Goal: Information Seeking & Learning: Find specific fact

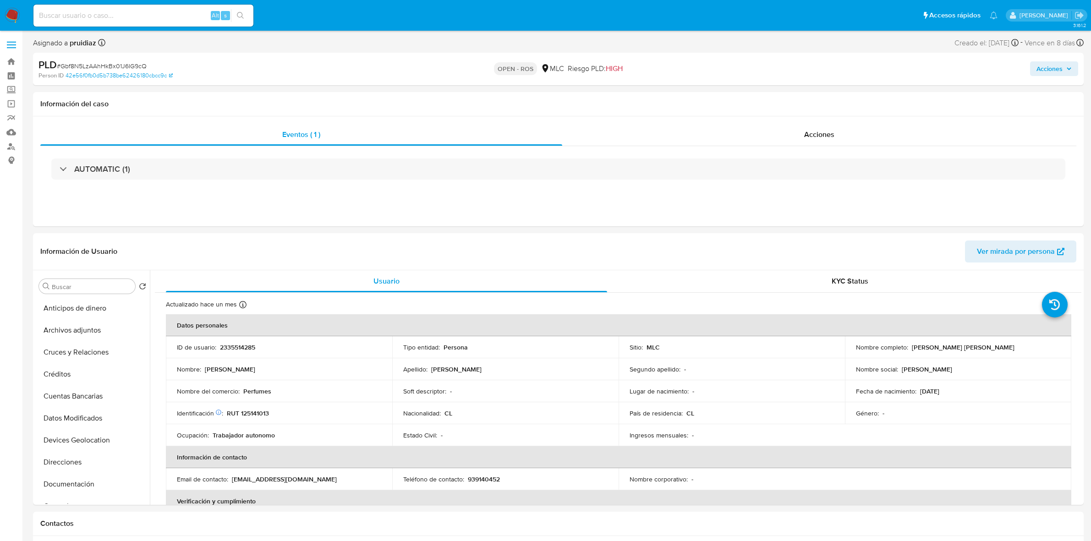
select select "10"
drag, startPoint x: 1008, startPoint y: 353, endPoint x: 853, endPoint y: 352, distance: 155.4
click at [853, 352] on td "Nombre completo : Guillermo Luis Rodríguez Pérez" at bounding box center [958, 347] width 226 height 22
click at [868, 342] on td "Nombre completo : Guillermo Luis Rodríguez Pérez" at bounding box center [958, 347] width 226 height 22
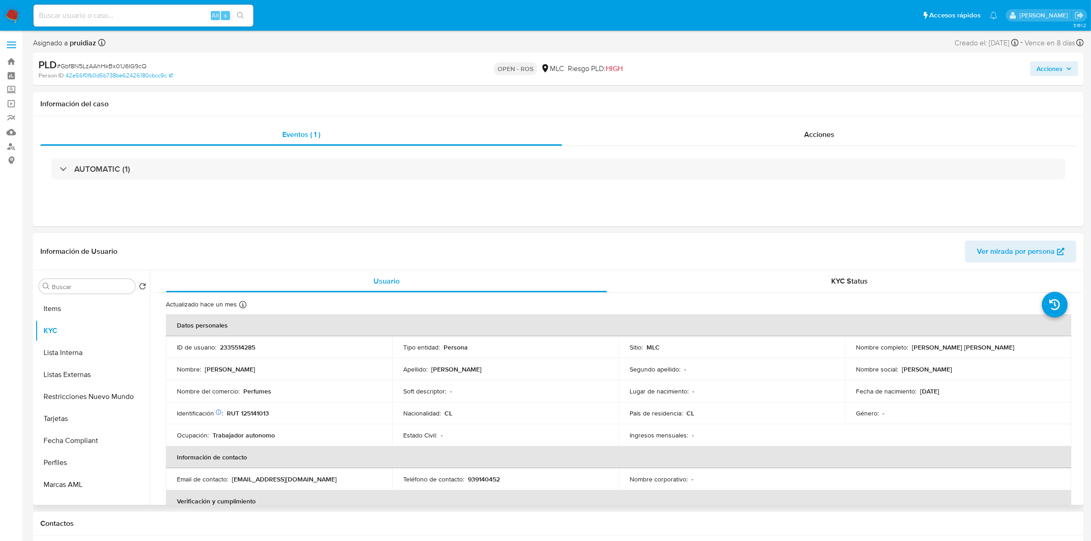
click at [904, 353] on td "Nombre completo : Guillermo Luis Rodríguez Pérez" at bounding box center [958, 347] width 226 height 22
drag, startPoint x: 644, startPoint y: 376, endPoint x: 715, endPoint y: 362, distance: 72.4
click at [715, 362] on td "Segundo apellido : -" at bounding box center [732, 369] width 226 height 22
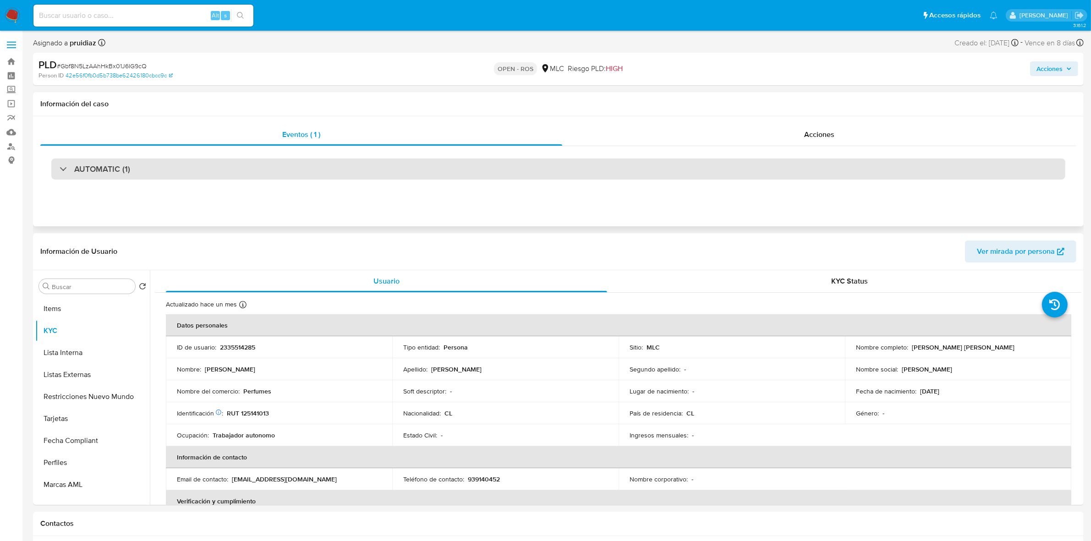
click at [94, 161] on div "AUTOMATIC (1)" at bounding box center [558, 169] width 1014 height 21
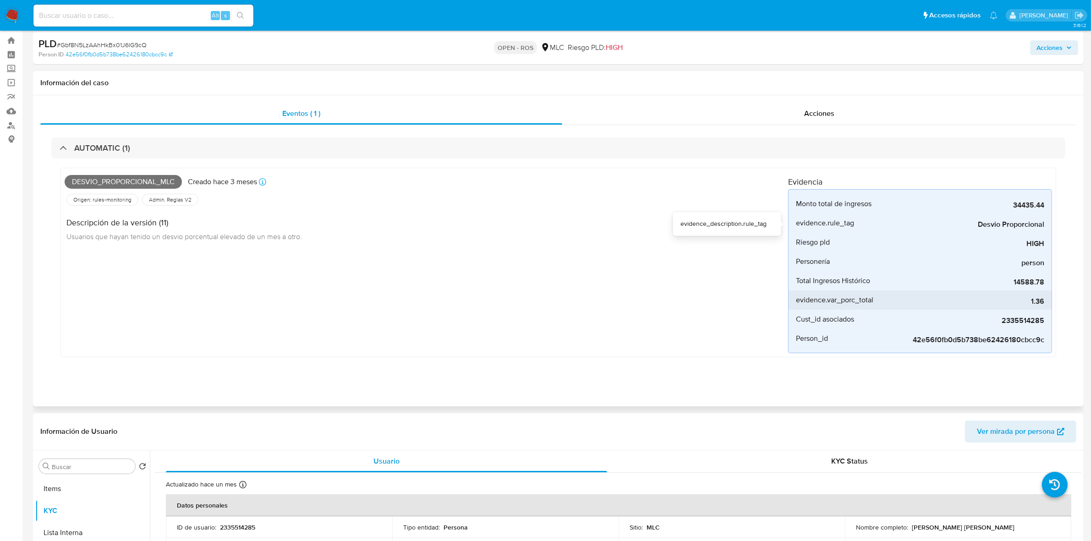
scroll to position [57, 0]
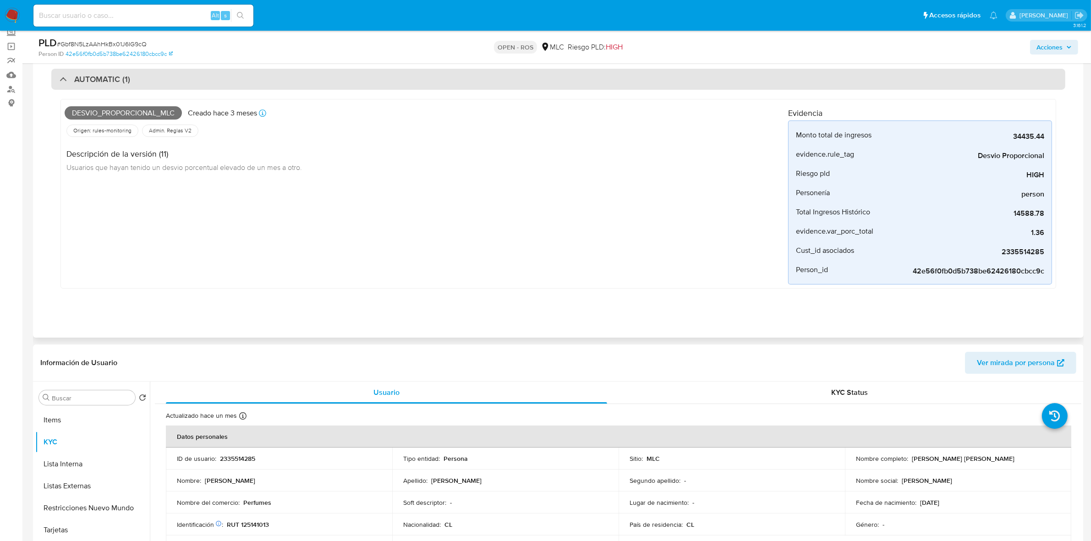
click at [159, 82] on div "AUTOMATIC (1)" at bounding box center [558, 79] width 1014 height 21
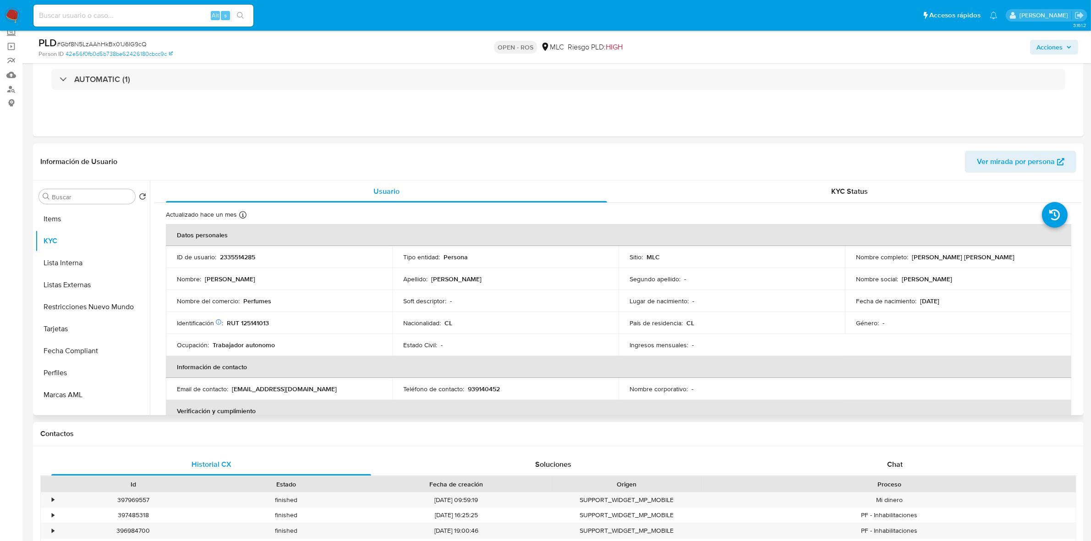
drag, startPoint x: 944, startPoint y: 279, endPoint x: 842, endPoint y: 281, distance: 102.2
click at [845, 281] on td "Nombre social : Guillermo Luis" at bounding box center [958, 279] width 226 height 22
click at [863, 277] on p "Nombre social :" at bounding box center [877, 279] width 42 height 8
drag, startPoint x: 854, startPoint y: 278, endPoint x: 934, endPoint y: 283, distance: 80.4
click at [934, 283] on div "Nombre social : Guillermo Luis" at bounding box center [958, 279] width 204 height 8
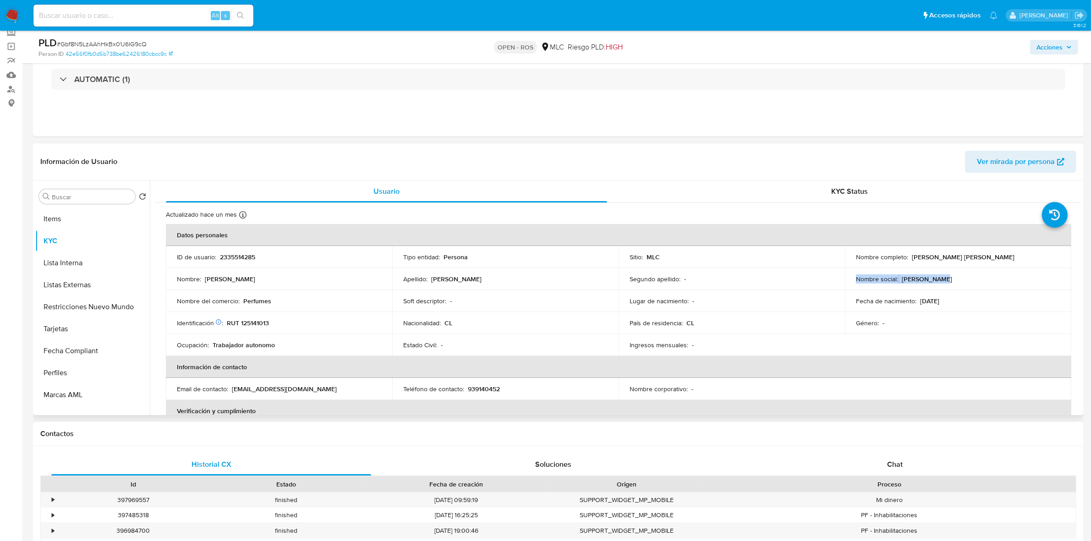
drag, startPoint x: 479, startPoint y: 287, endPoint x: 403, endPoint y: 280, distance: 75.9
click at [403, 280] on td "Apellido : Rodríguez Pérez" at bounding box center [505, 279] width 226 height 22
click at [228, 255] on p "2335514285" at bounding box center [237, 257] width 35 height 8
copy p "2335514285"
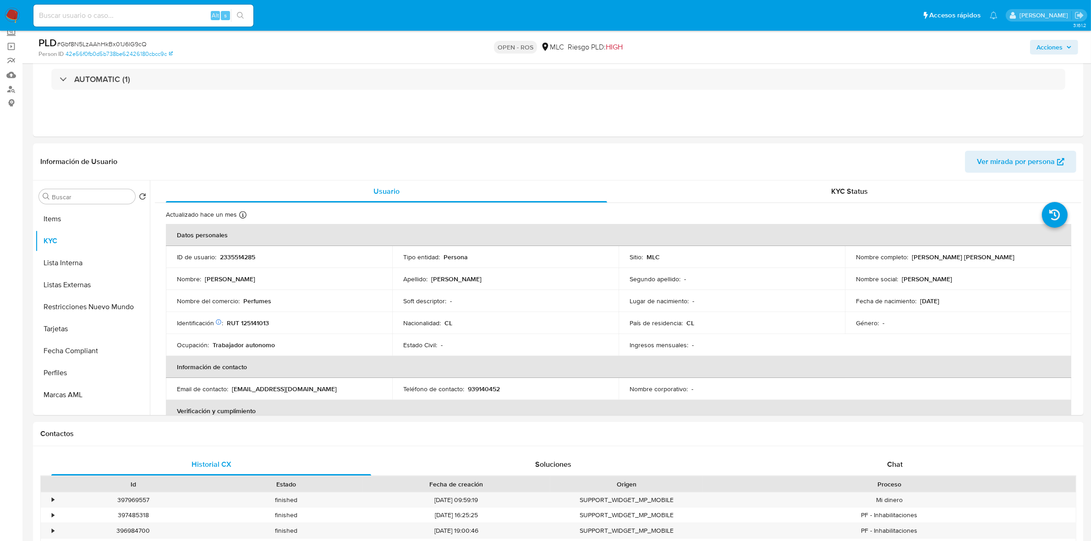
click at [136, 40] on span "# Gbf8N5LzAAhHkBx01J6IG9cQ" at bounding box center [102, 43] width 90 height 9
copy span "Gbf8N5LzAAhHkBx01J6IG9cQ"
drag, startPoint x: 1008, startPoint y: 253, endPoint x: 909, endPoint y: 256, distance: 99.5
click at [909, 256] on td "Nombre completo : Guillermo Luis Rodríguez Pérez" at bounding box center [958, 257] width 226 height 22
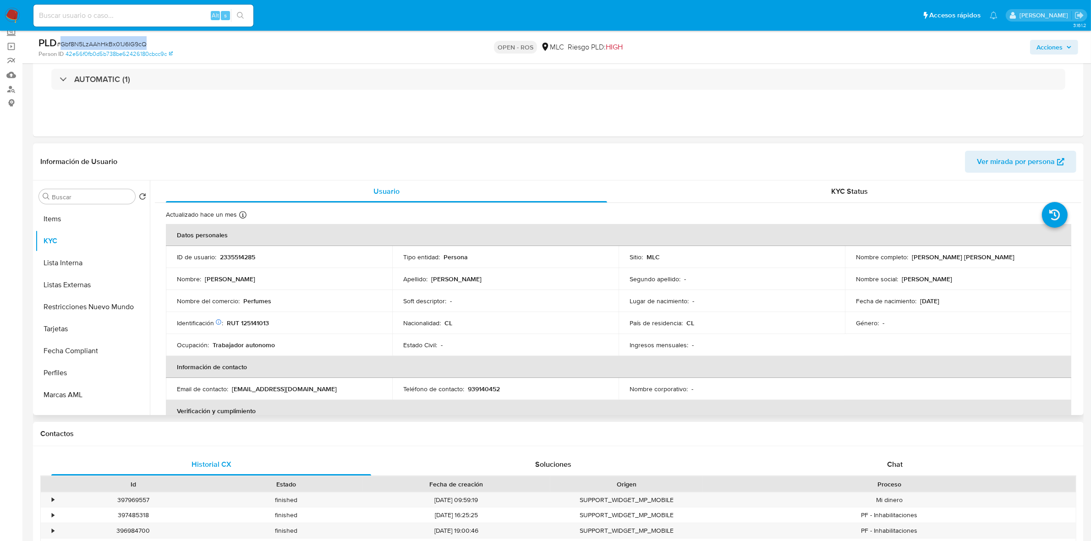
copy p "Guillermo Luis Rodríguez Pérez"
click at [250, 323] on p "RUT 125141013" at bounding box center [248, 323] width 42 height 8
copy p "125141013"
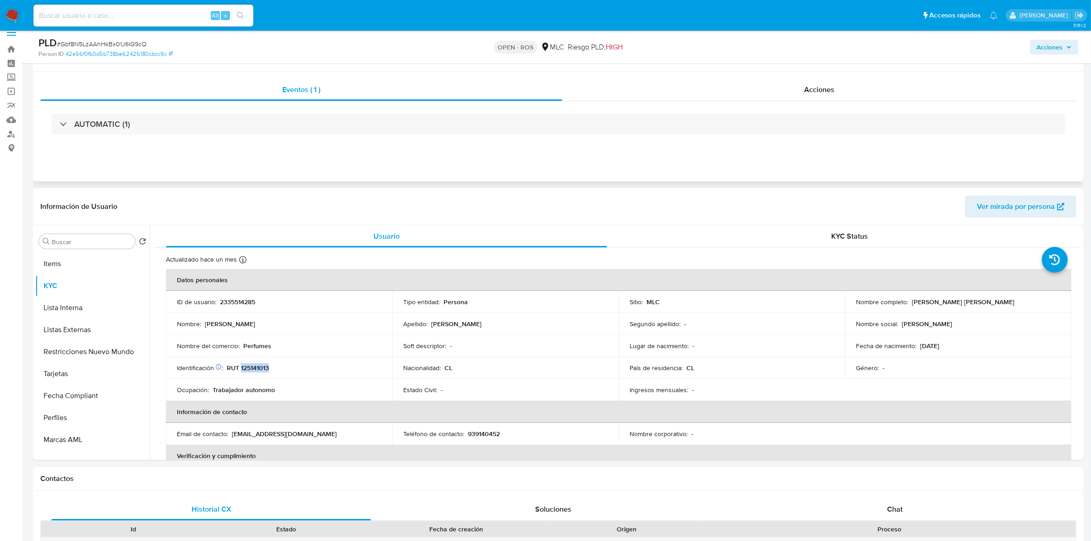
scroll to position [0, 0]
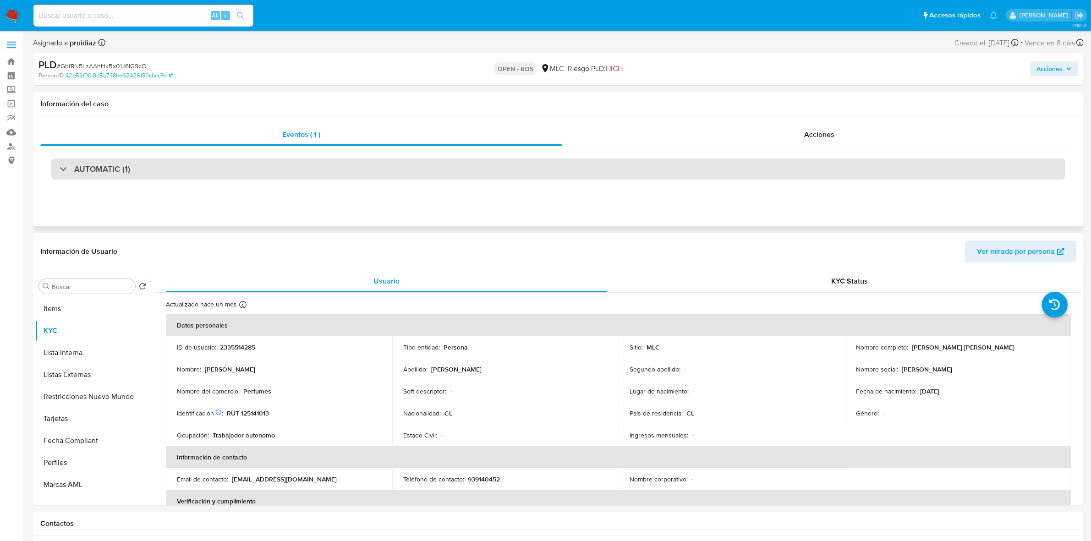
click at [147, 170] on div "AUTOMATIC (1)" at bounding box center [558, 169] width 1014 height 21
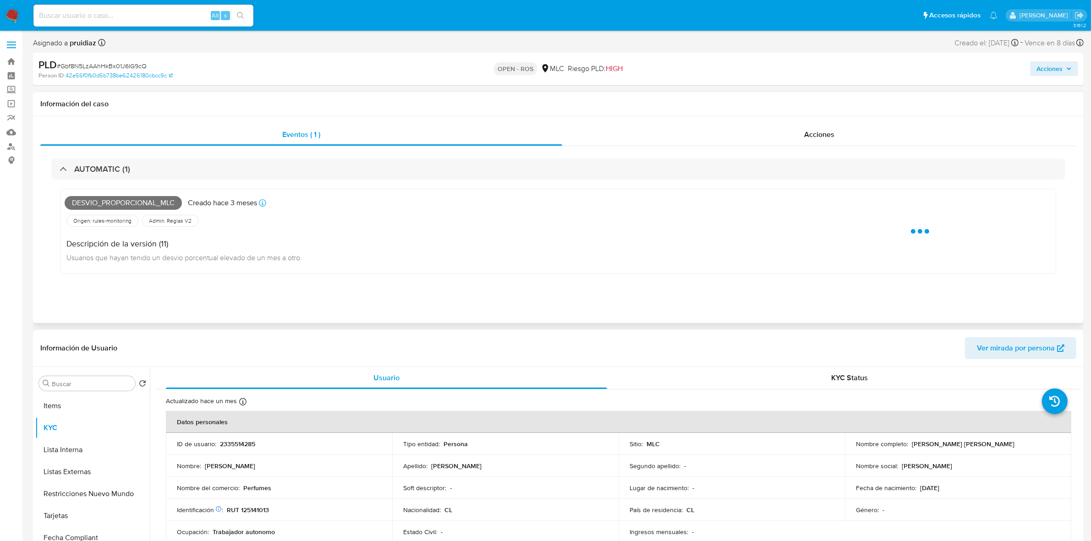
click at [125, 202] on span "Desvio_proporcional_mlc" at bounding box center [123, 203] width 117 height 14
copy span "Desvio_proporcional_mlc"
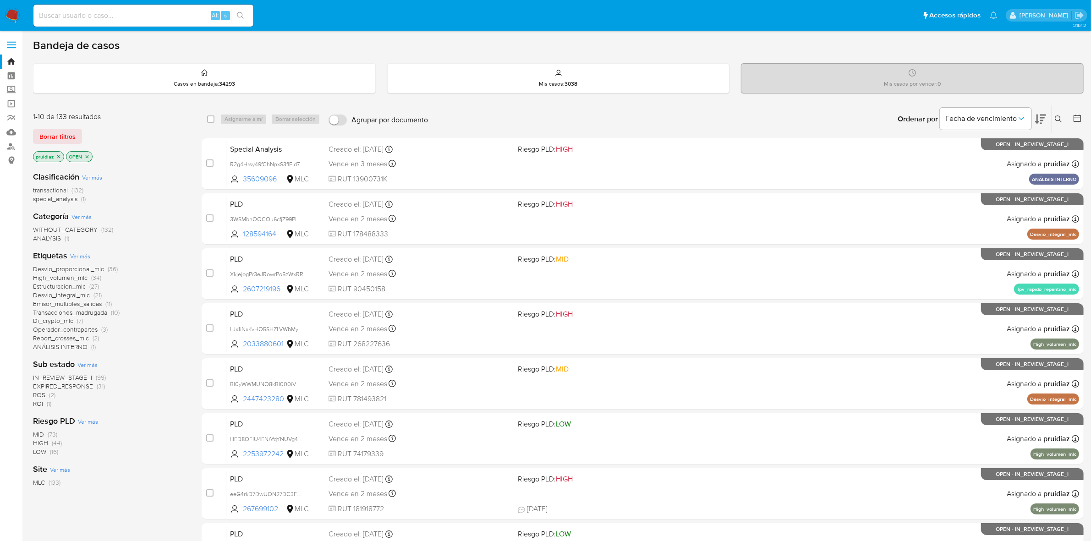
click at [1043, 126] on button at bounding box center [1040, 119] width 11 height 28
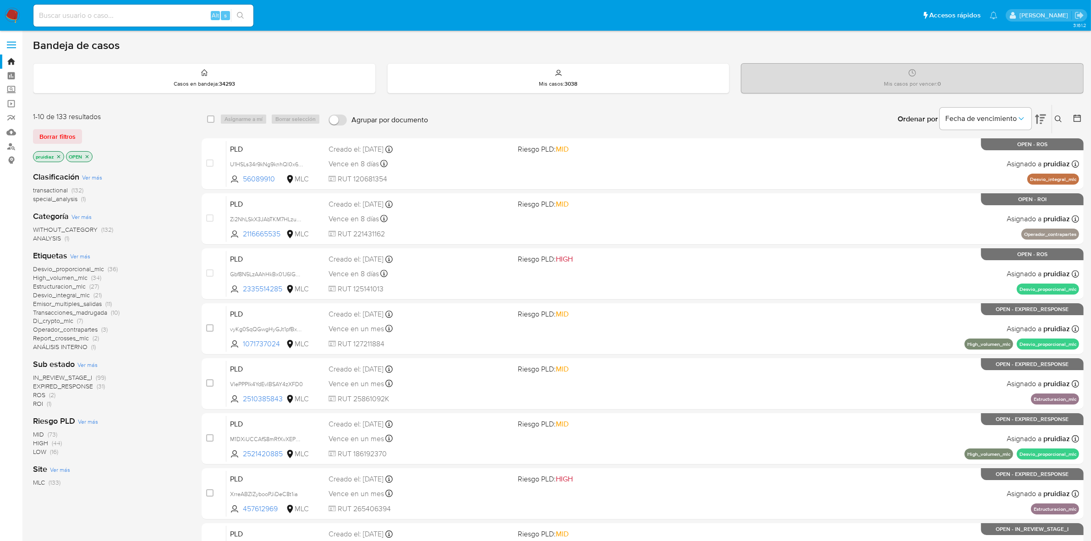
click at [19, 11] on img at bounding box center [13, 16] width 16 height 16
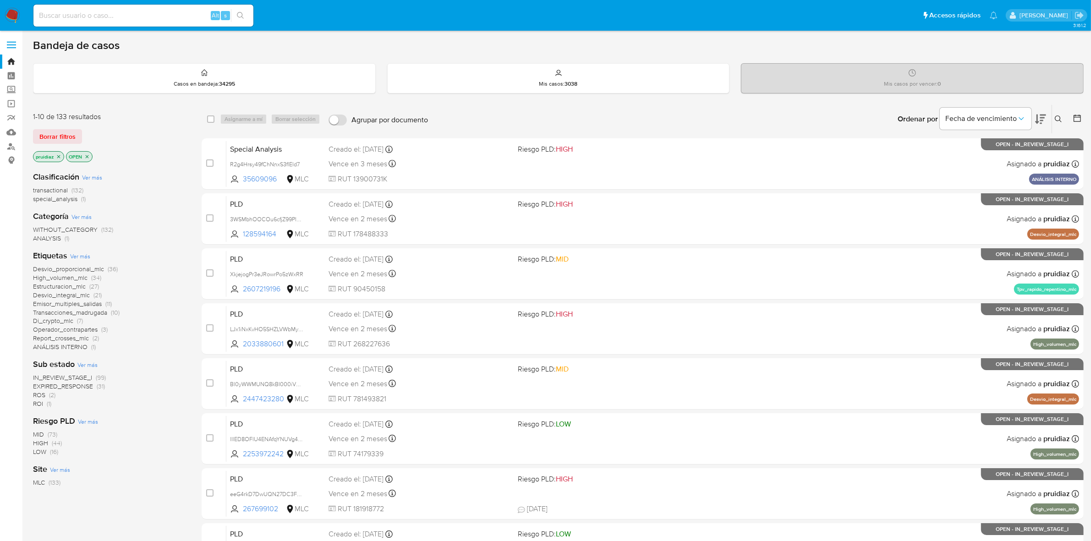
click at [1041, 119] on icon at bounding box center [1040, 119] width 11 height 11
